Goal: Task Accomplishment & Management: Use online tool/utility

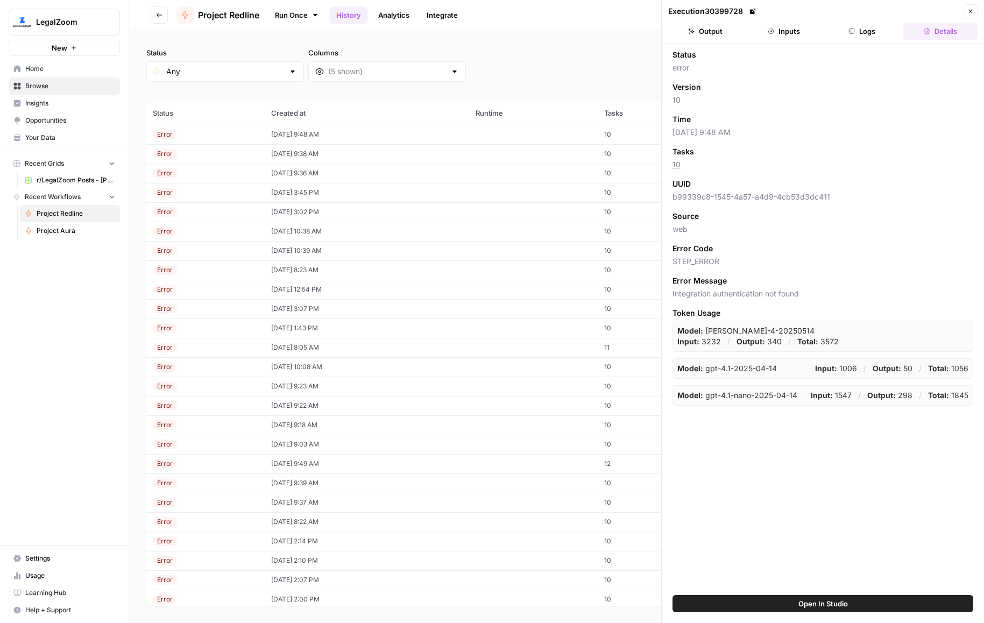
click at [298, 11] on link "Run Once" at bounding box center [297, 15] width 58 height 18
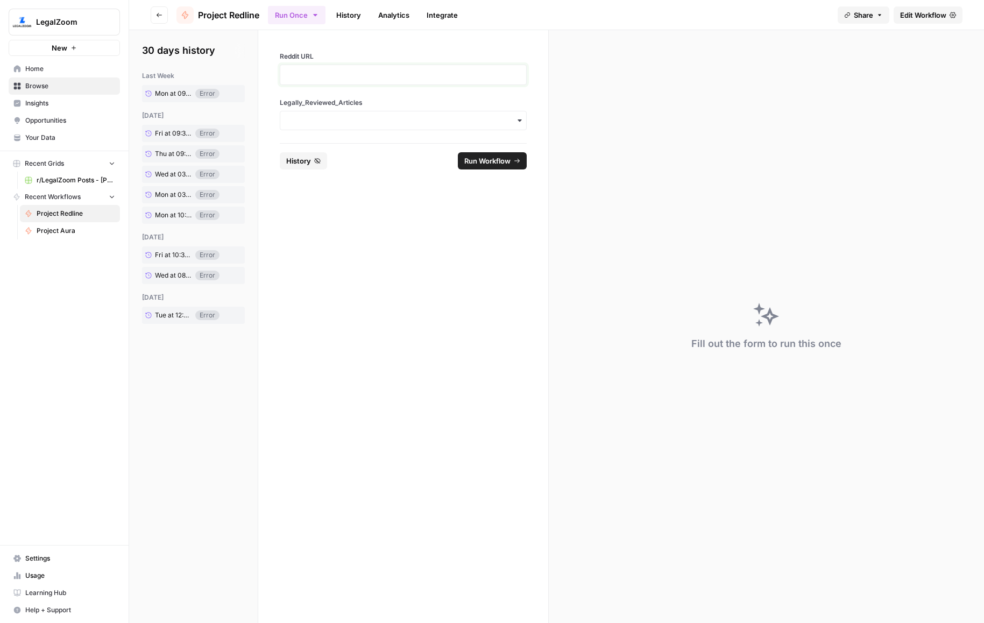
click at [323, 76] on p at bounding box center [403, 74] width 233 height 11
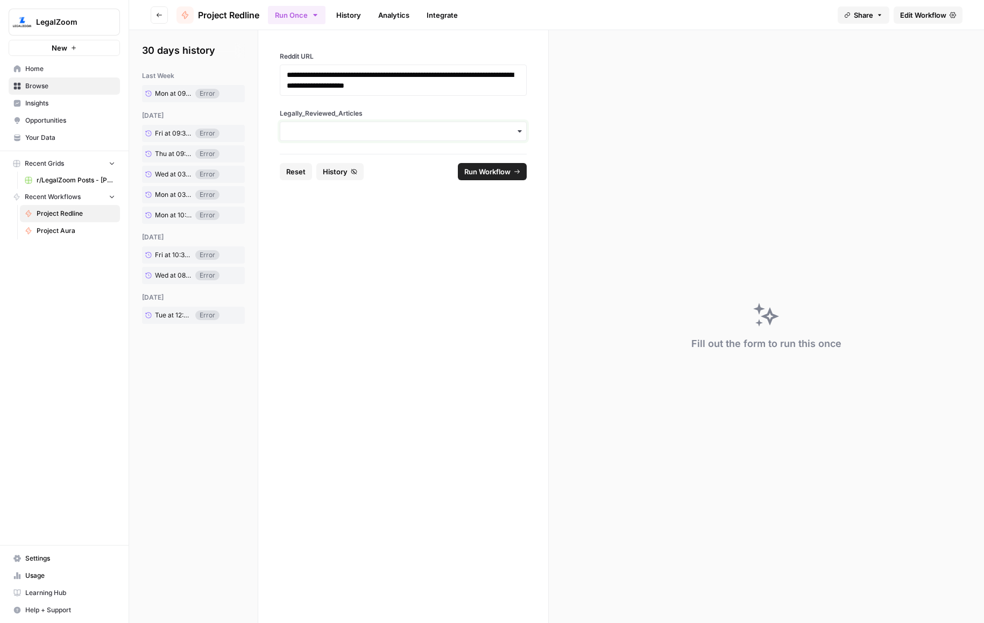
drag, startPoint x: 337, startPoint y: 127, endPoint x: 347, endPoint y: 142, distance: 17.5
click at [337, 128] on input "Legally_Reviewed_Articles" at bounding box center [403, 131] width 233 height 11
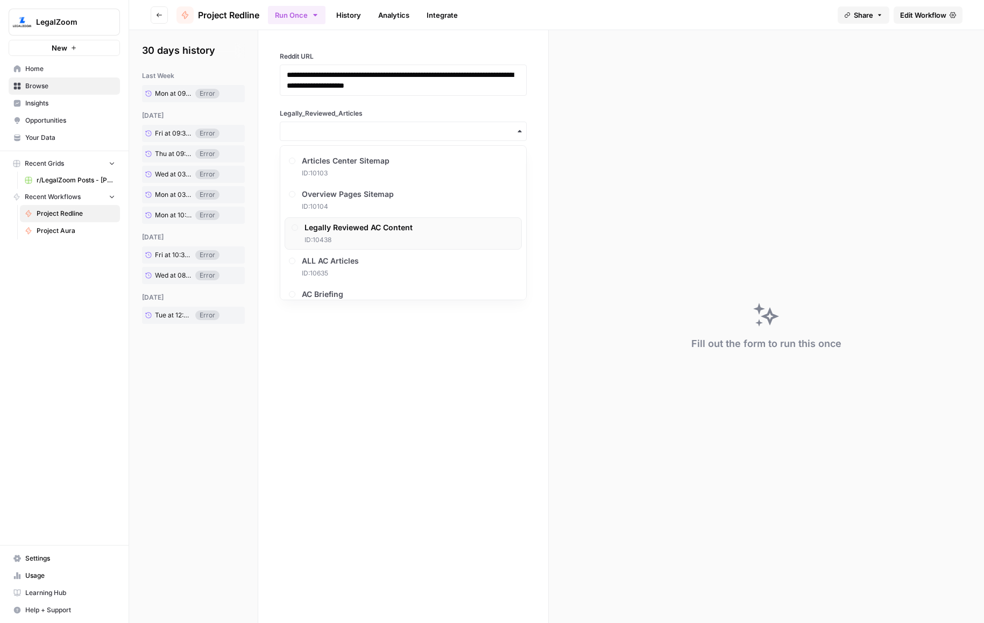
click at [367, 231] on span "Legally Reviewed AC Content" at bounding box center [359, 227] width 108 height 11
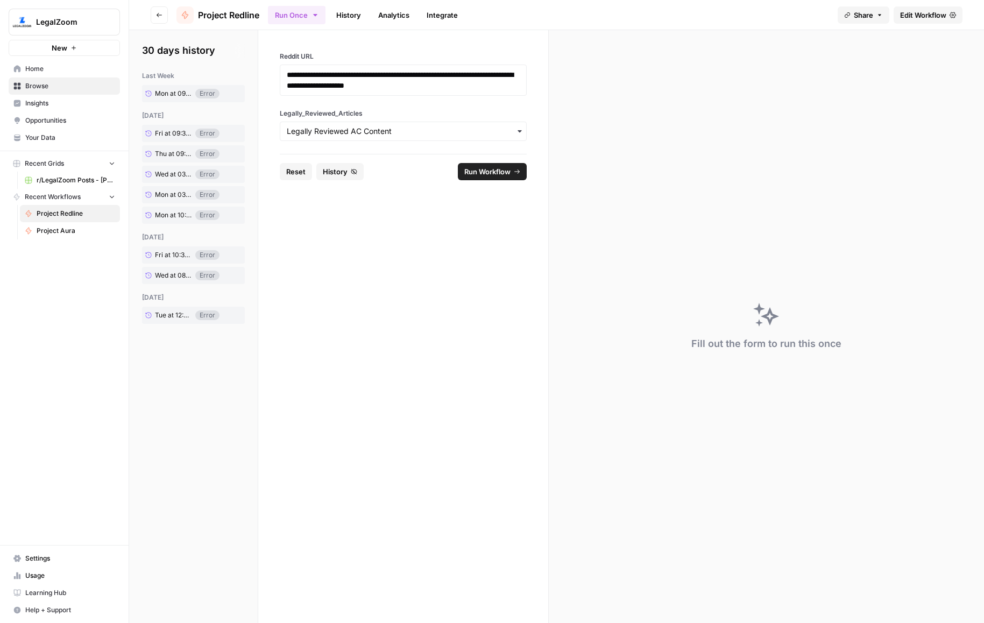
click at [474, 172] on span "Run Workflow" at bounding box center [487, 171] width 46 height 11
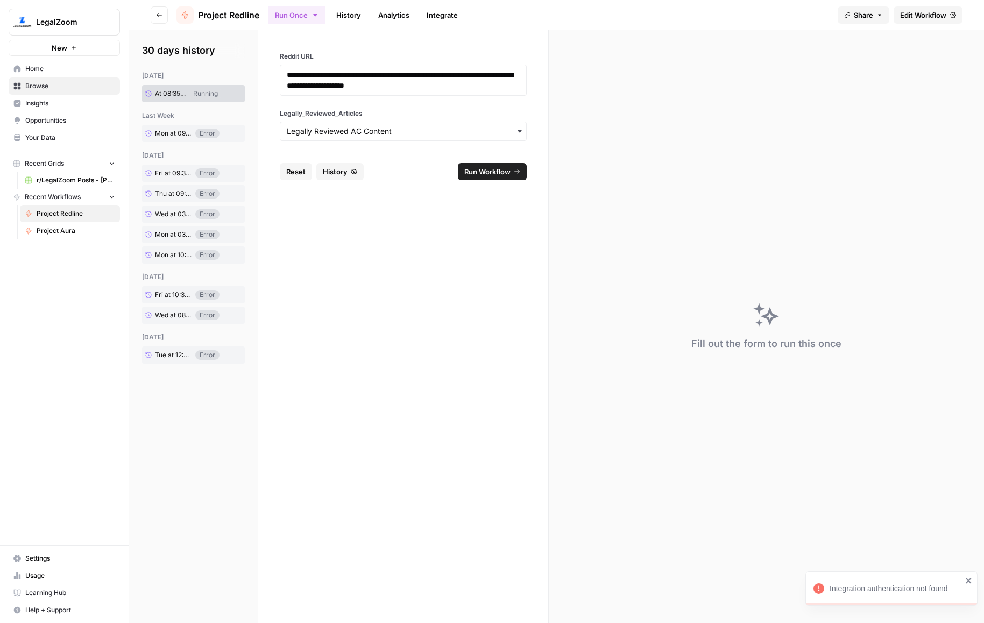
click at [347, 19] on link "History" at bounding box center [349, 14] width 38 height 17
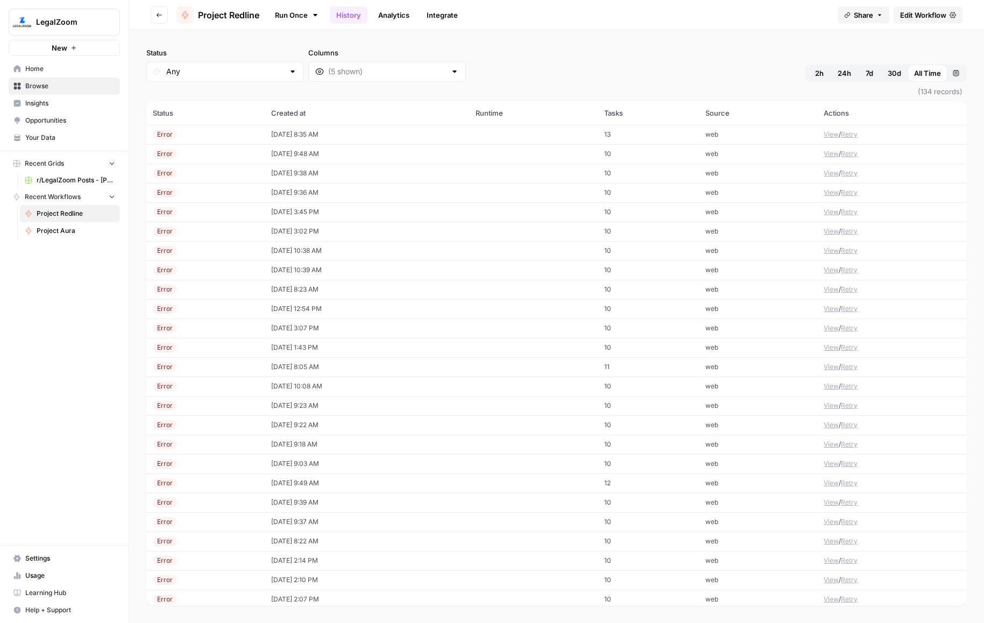
click at [285, 130] on td "[DATE] 8:35 AM" at bounding box center [367, 134] width 204 height 19
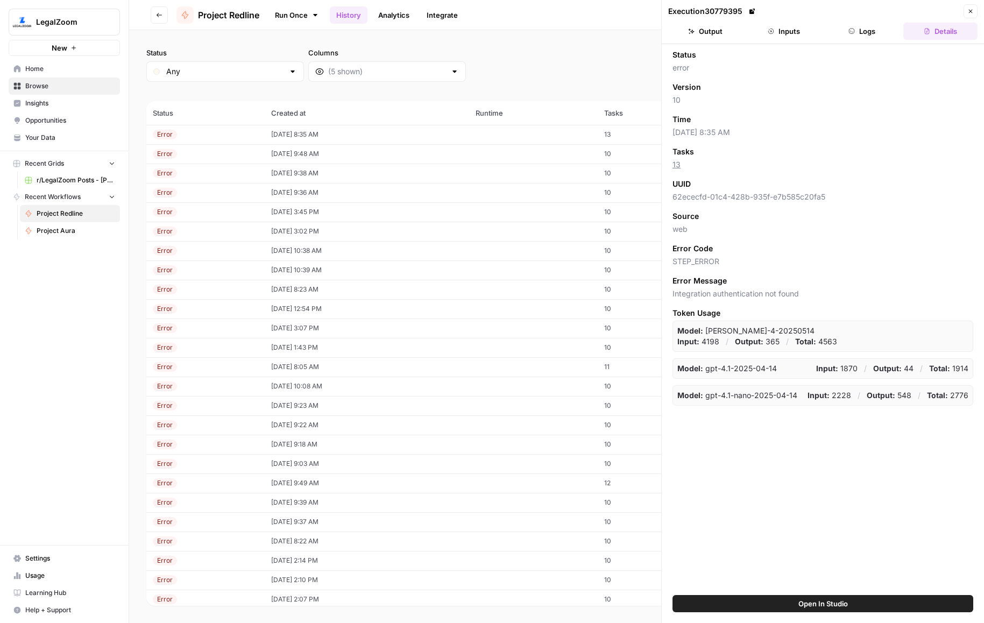
click at [864, 30] on button "Logs" at bounding box center [862, 31] width 74 height 17
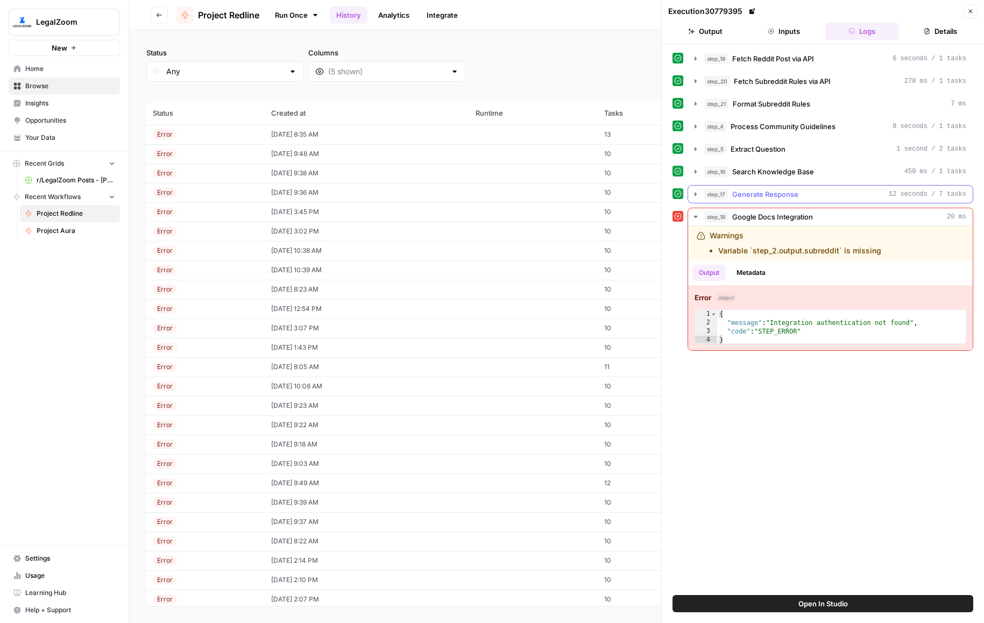
click at [814, 190] on div "step_17 Generate Response 12 seconds / 7 tasks" at bounding box center [835, 194] width 262 height 11
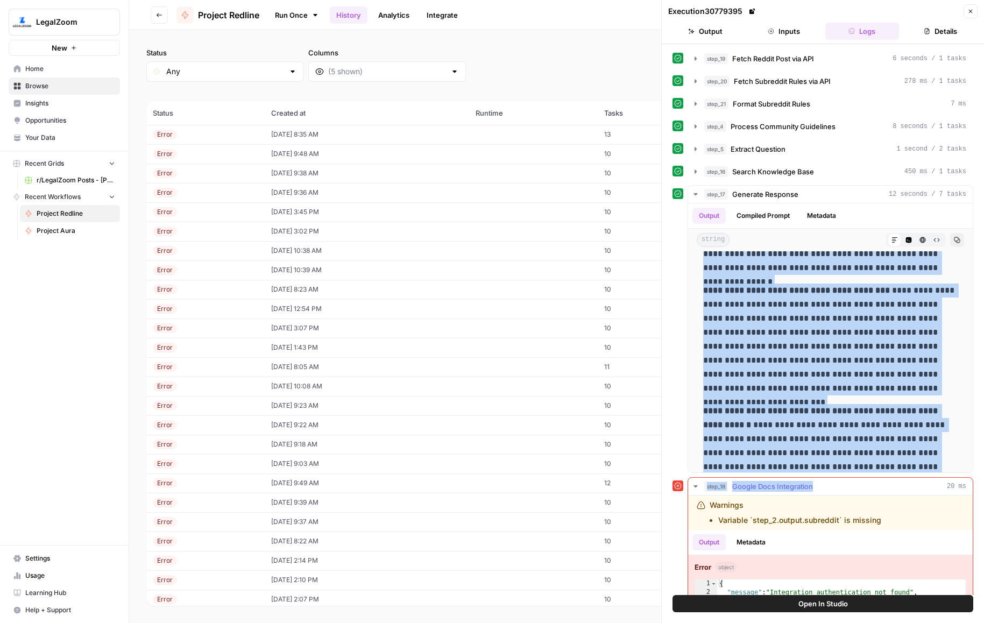
scroll to position [278, 0]
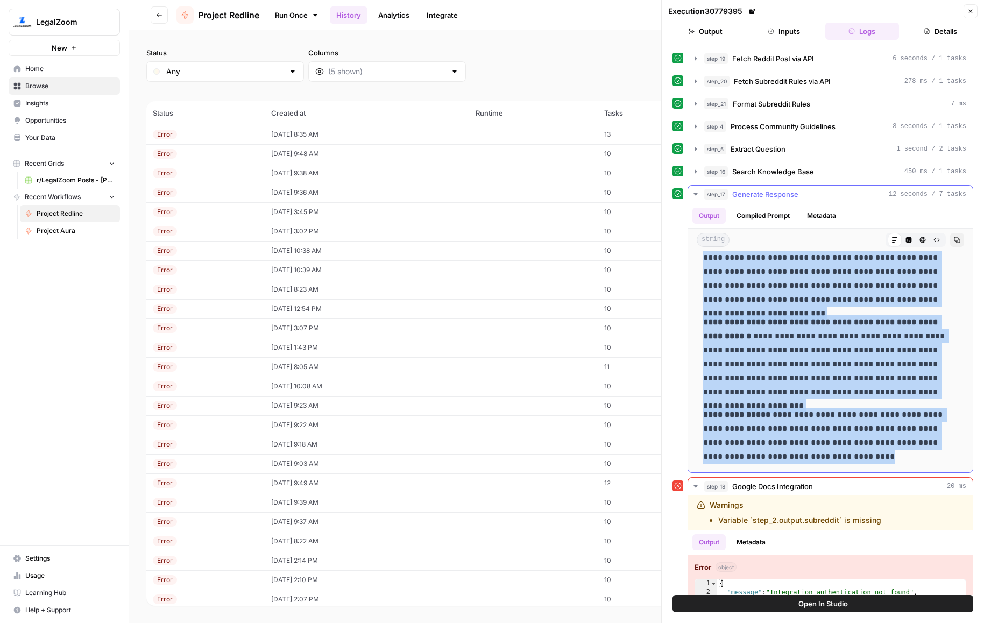
drag, startPoint x: 935, startPoint y: 319, endPoint x: 895, endPoint y: 455, distance: 142.0
click at [895, 455] on div "**********" at bounding box center [830, 222] width 267 height 491
copy div "**********"
